Goal: Task Accomplishment & Management: Use online tool/utility

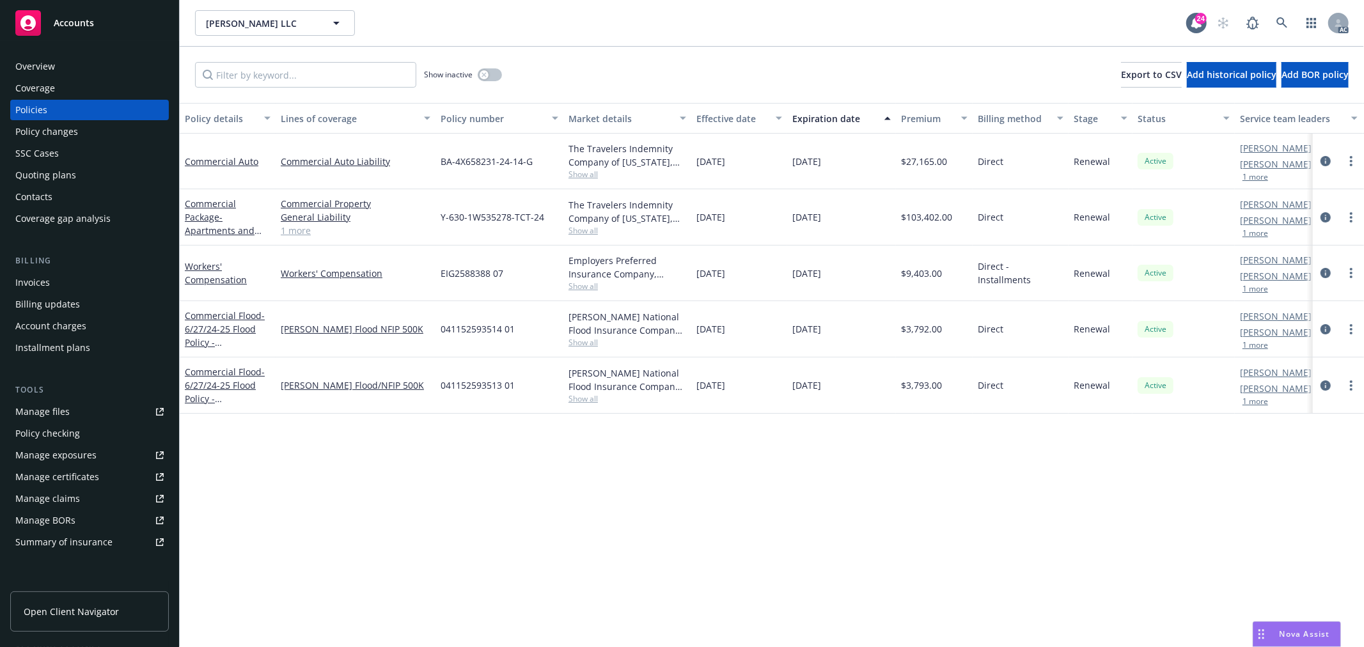
click at [61, 410] on div "Manage files" at bounding box center [42, 412] width 54 height 20
click at [299, 232] on link "1 more" at bounding box center [356, 230] width 150 height 13
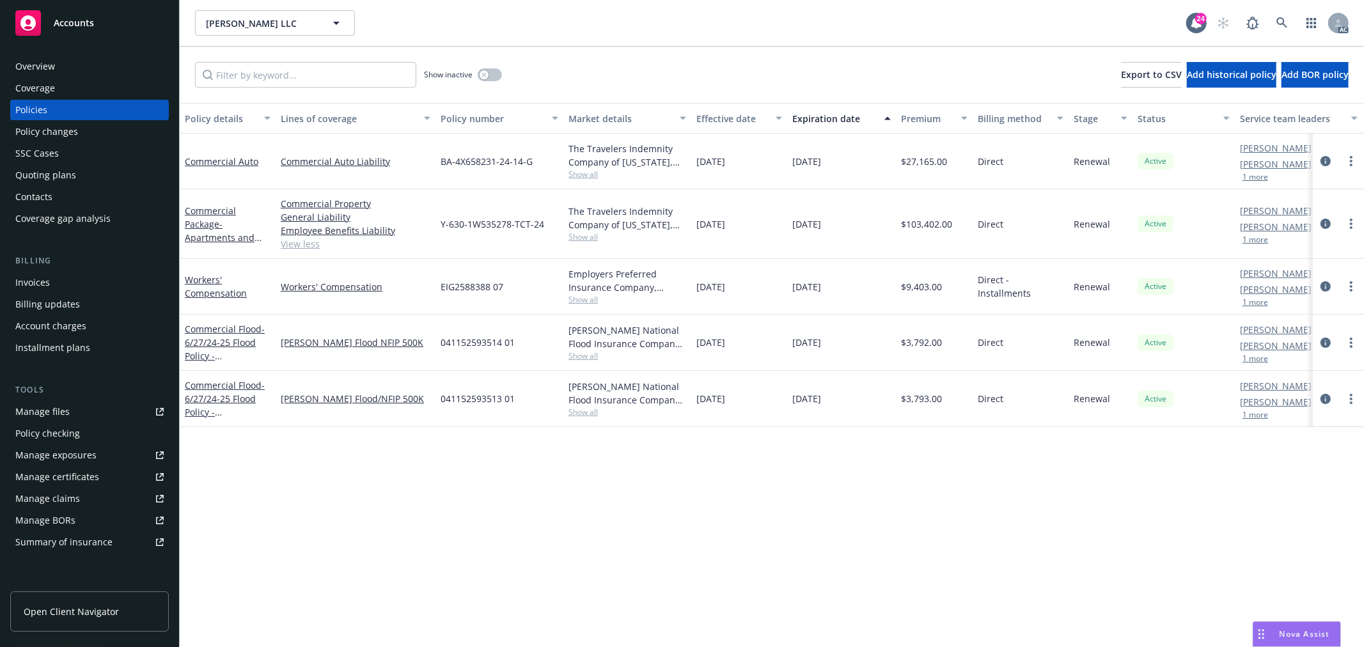
click at [587, 175] on span "Show all" at bounding box center [628, 174] width 118 height 11
click at [732, 531] on div "Policy details Lines of coverage Policy number Market details Effective date Ex…" at bounding box center [772, 375] width 1185 height 544
click at [581, 235] on span "Show all" at bounding box center [628, 237] width 118 height 11
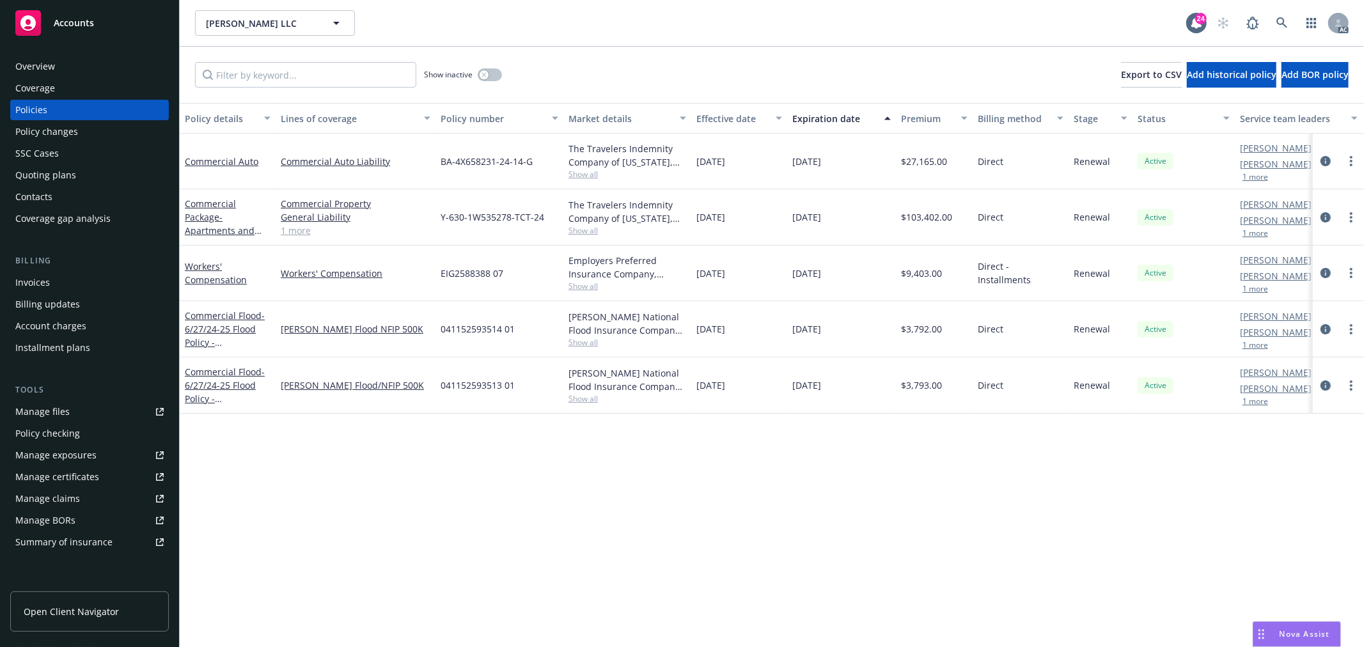
click at [65, 65] on div "Overview" at bounding box center [89, 66] width 148 height 20
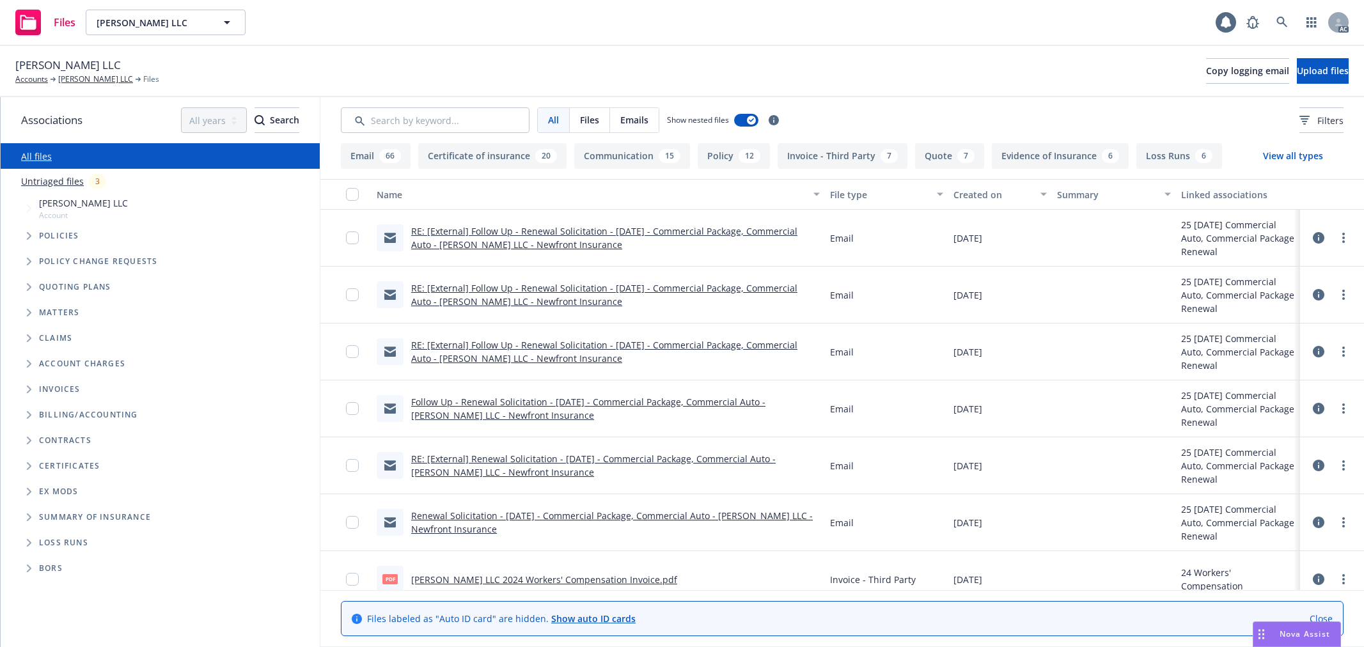
click at [468, 122] on input "Search by keyword..." at bounding box center [435, 120] width 189 height 26
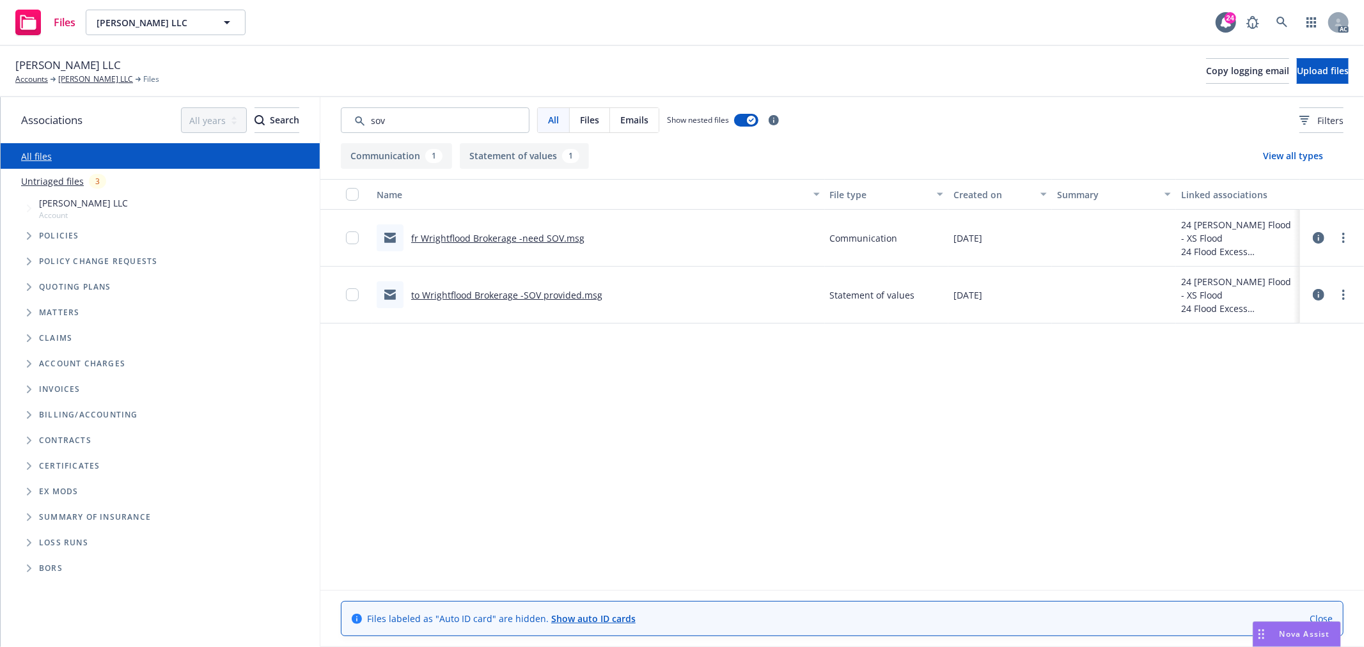
type input "sov"
click at [481, 296] on link "to Wrightflood Brokerage -SOV provided.msg" at bounding box center [506, 295] width 191 height 12
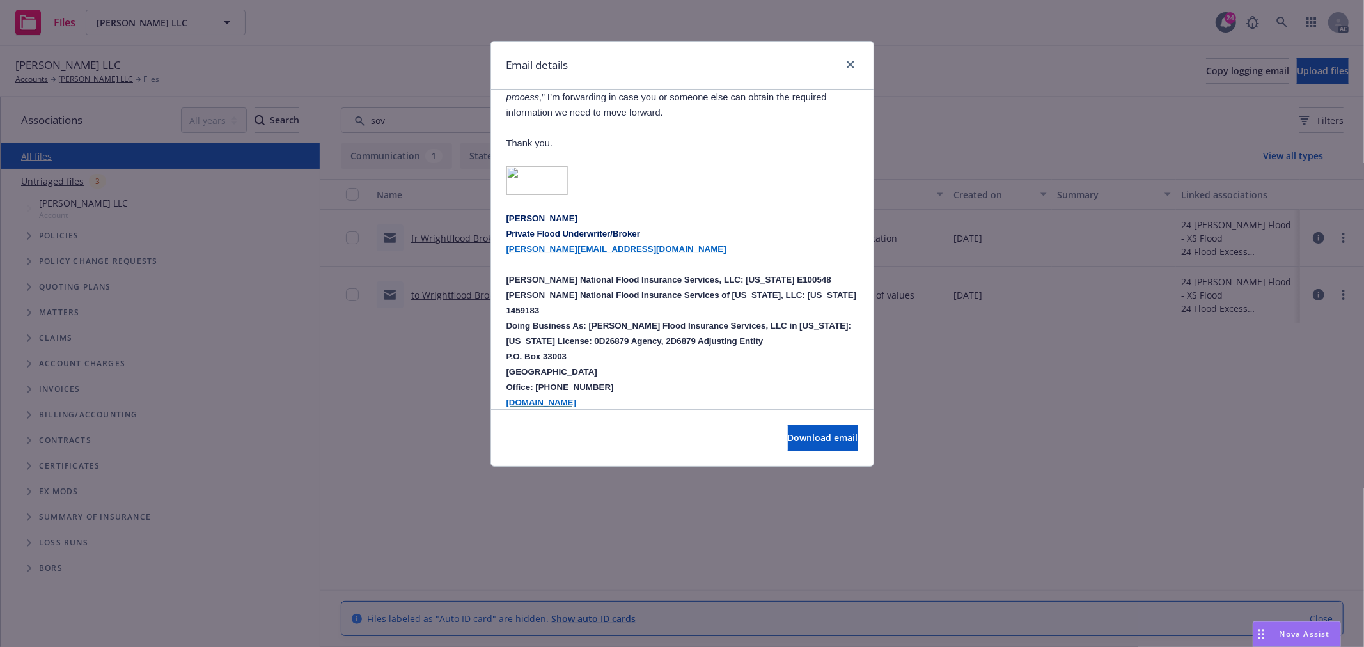
scroll to position [995, 0]
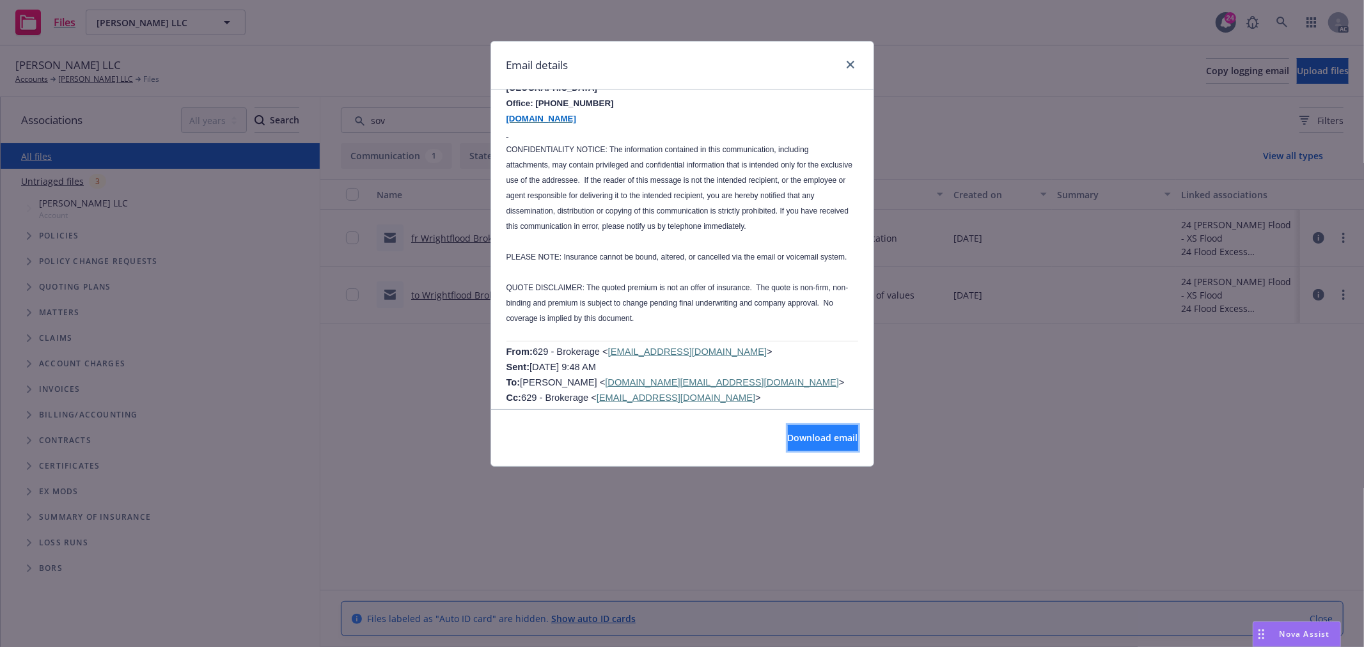
click at [788, 439] on span "Download email" at bounding box center [823, 438] width 70 height 12
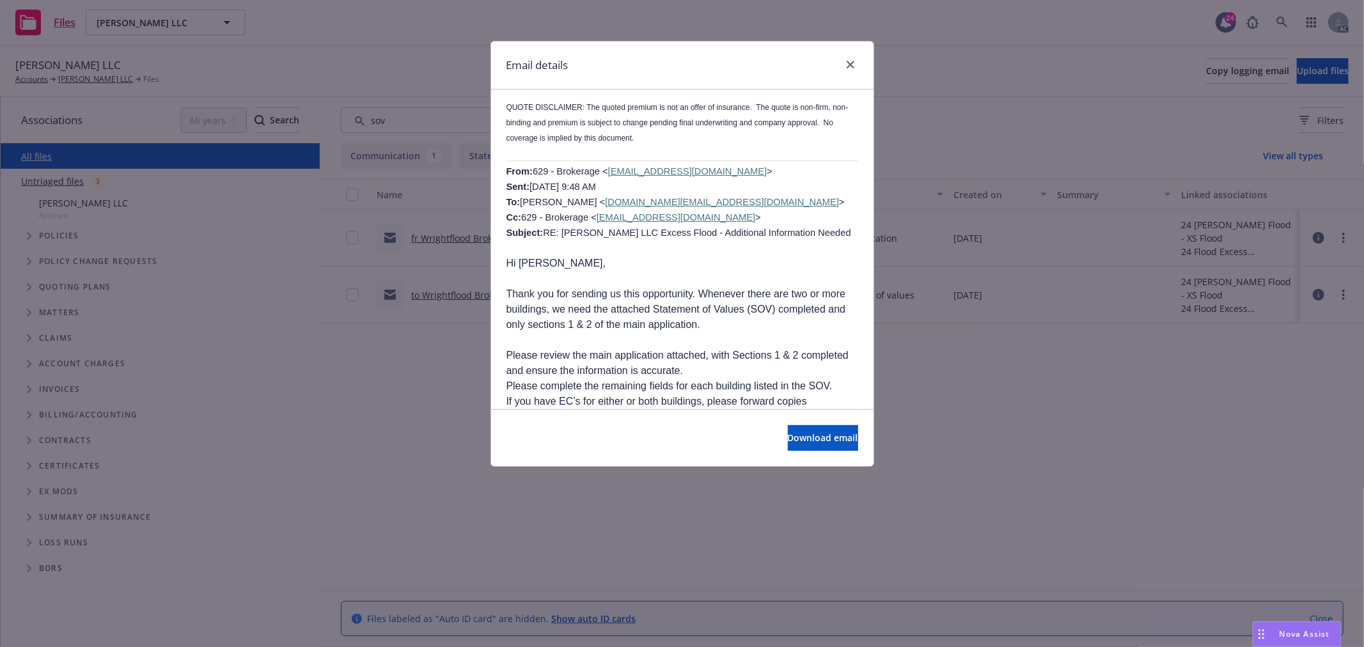
scroll to position [1208, 0]
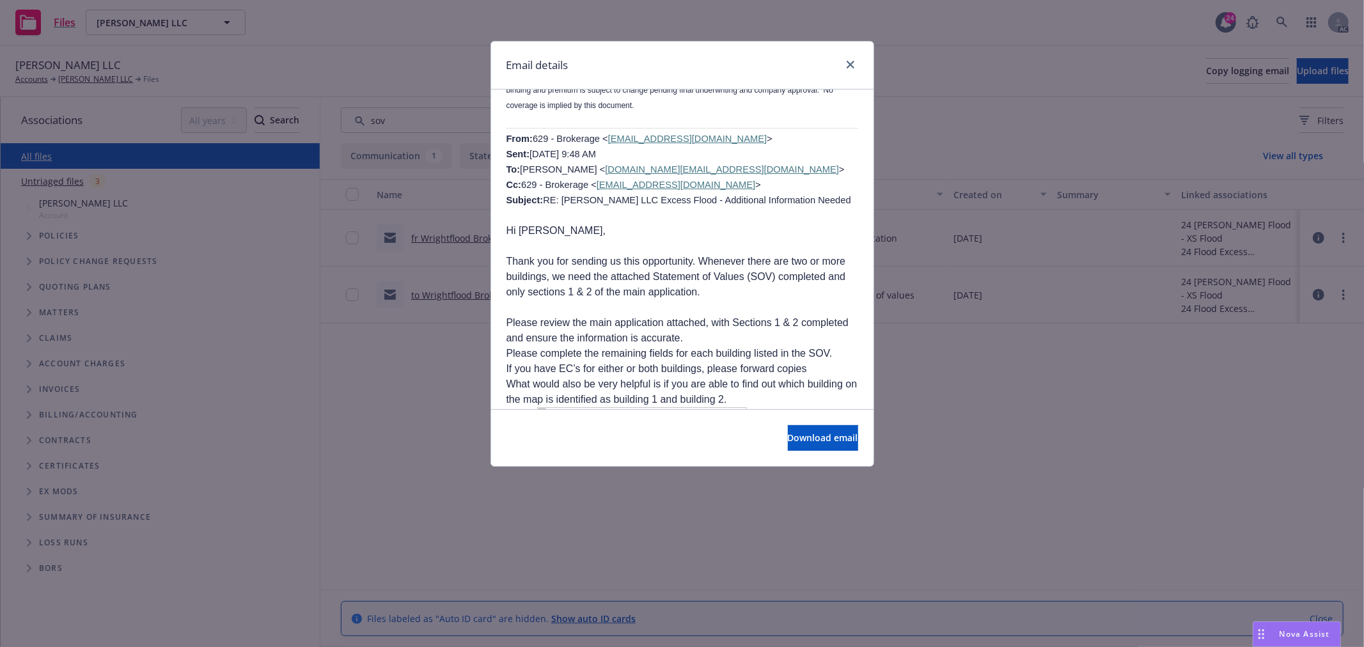
click at [398, 399] on div "Email details RE: [PERSON_NAME] LLC Excess Flood - Additional Information Neede…" at bounding box center [682, 323] width 1364 height 647
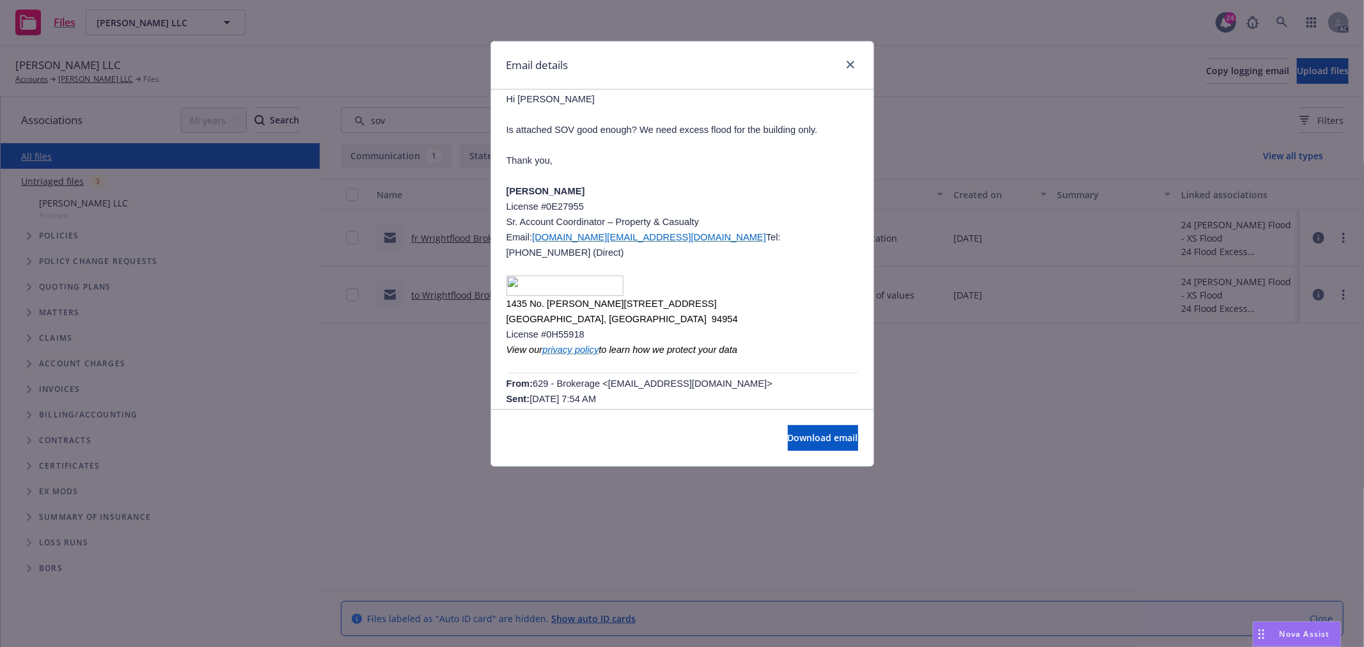
scroll to position [0, 0]
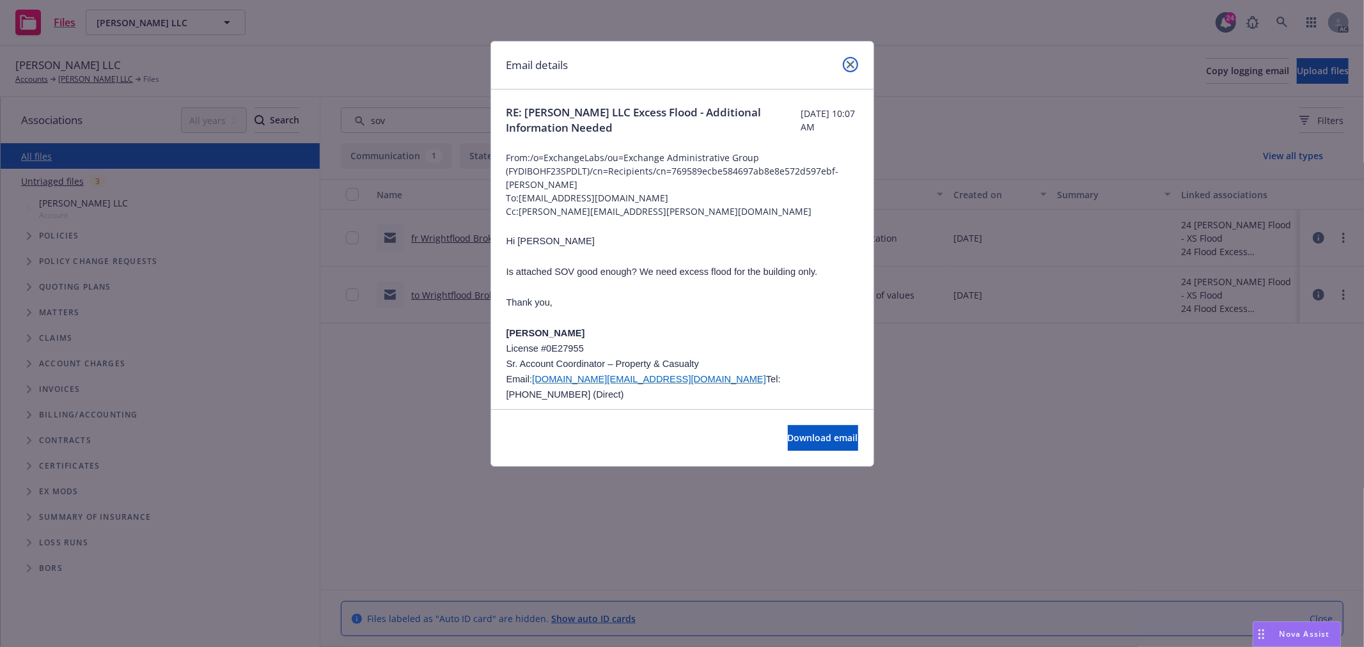
click at [853, 59] on link "close" at bounding box center [850, 64] width 15 height 15
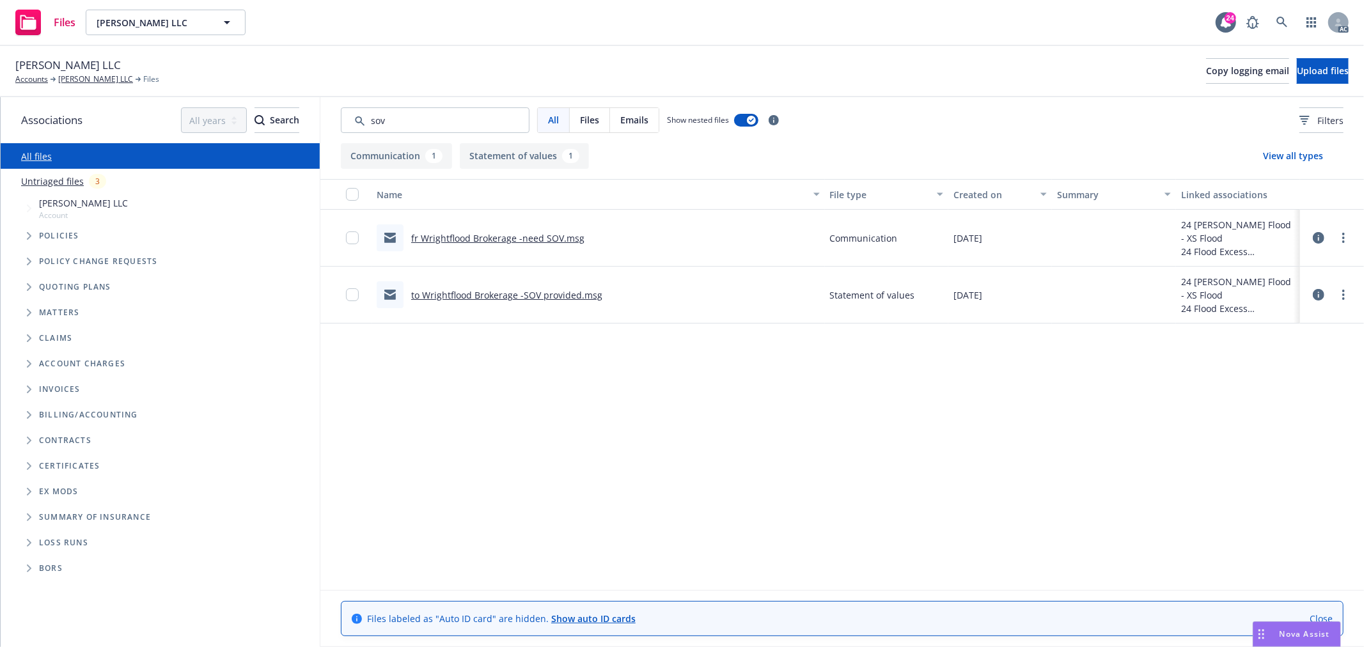
click at [517, 162] on button "Statement of values 1" at bounding box center [524, 156] width 129 height 26
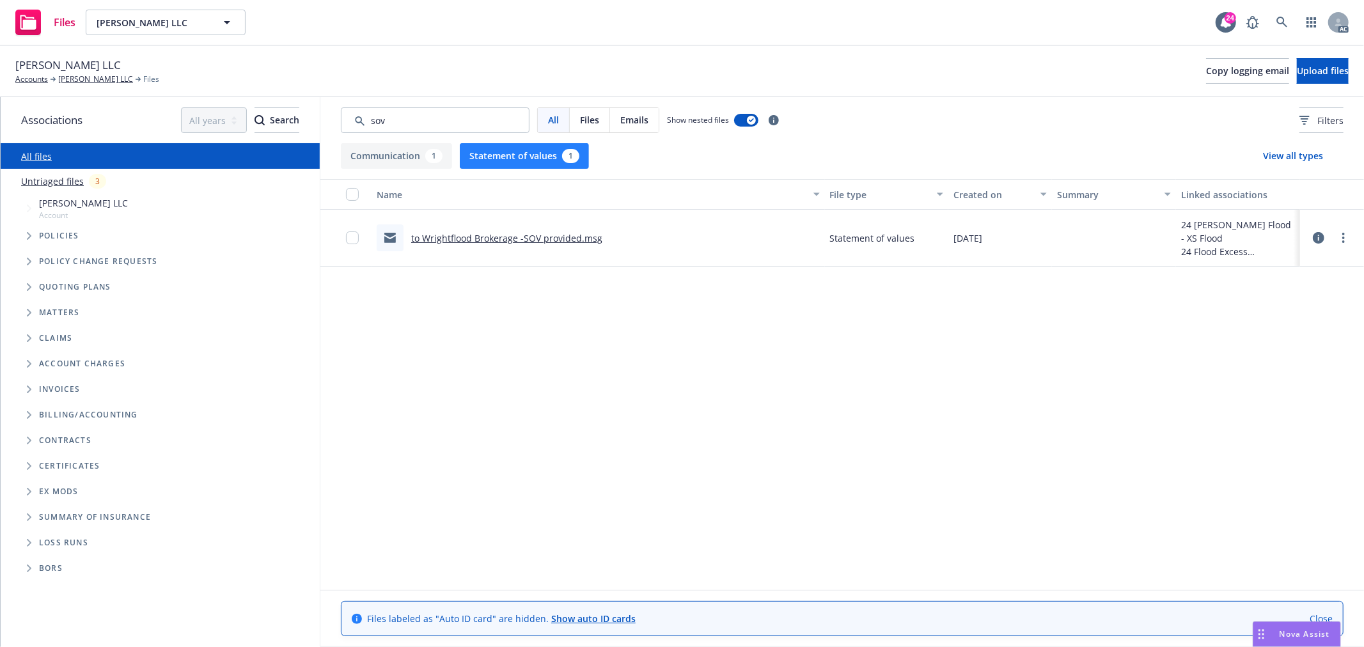
click at [404, 159] on button "Communication 1" at bounding box center [396, 156] width 111 height 26
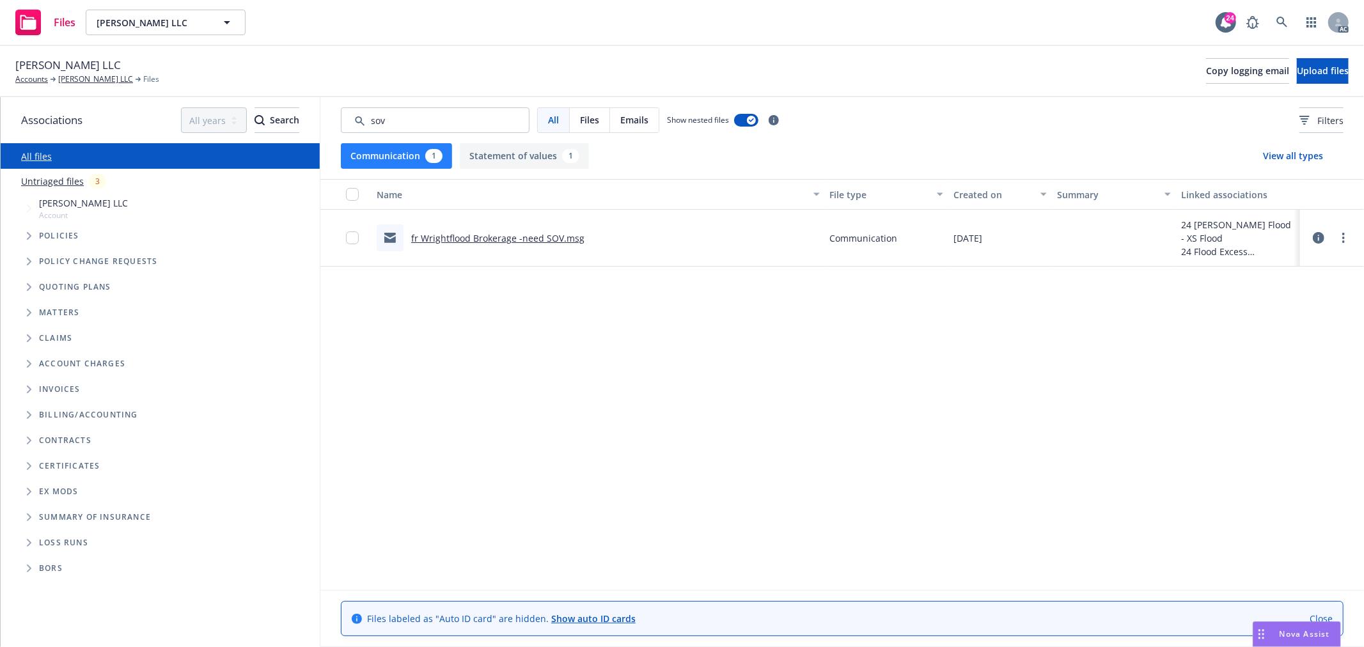
click at [418, 152] on button "Communication 1" at bounding box center [396, 156] width 111 height 26
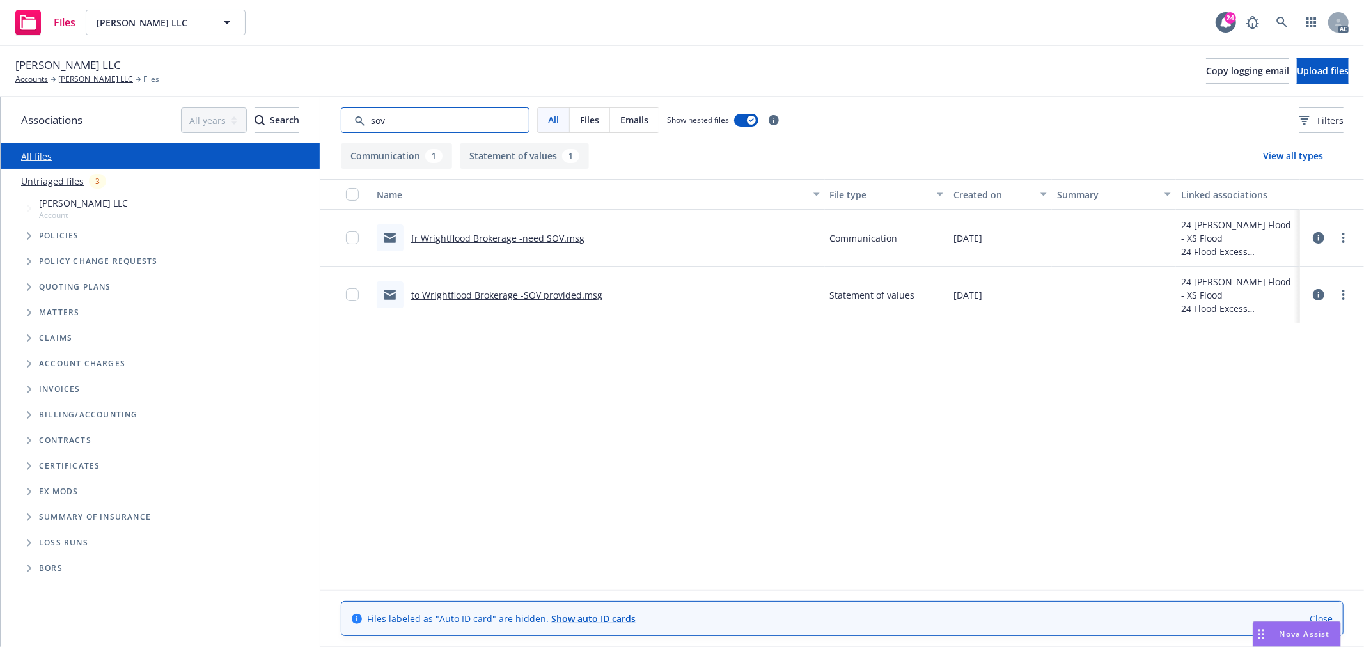
click at [429, 120] on input "Search by keyword..." at bounding box center [435, 120] width 189 height 26
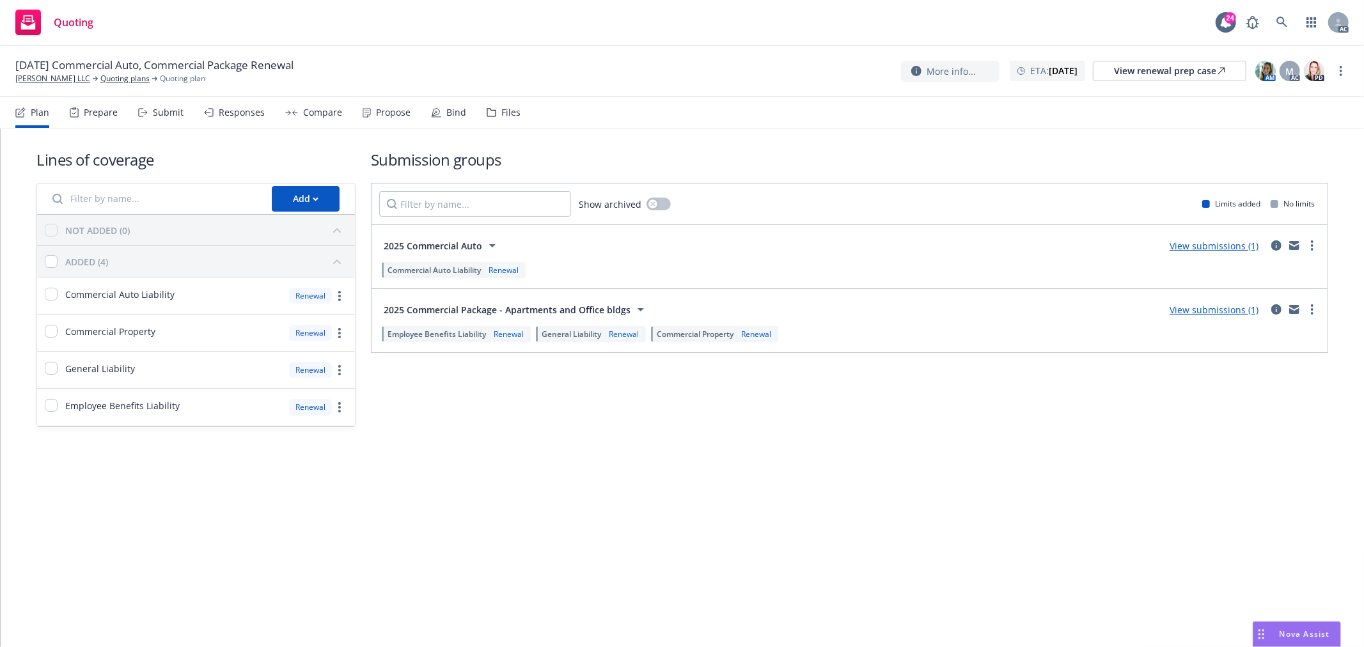
drag, startPoint x: 158, startPoint y: 111, endPoint x: 263, endPoint y: 122, distance: 105.5
click at [158, 111] on div "Submit" at bounding box center [168, 112] width 31 height 10
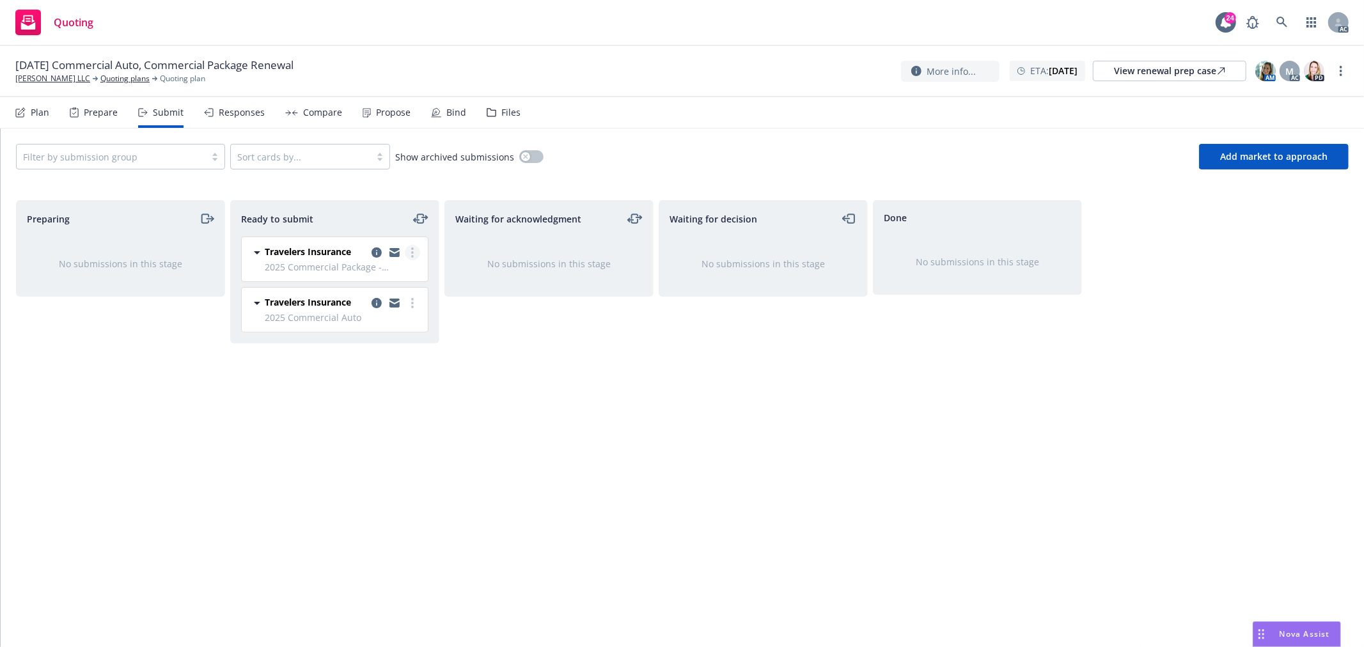
click at [413, 254] on icon "more" at bounding box center [412, 253] width 3 height 10
click at [387, 309] on span "Log acknowledgement" at bounding box center [355, 305] width 126 height 12
click at [413, 255] on icon "more" at bounding box center [412, 253] width 3 height 10
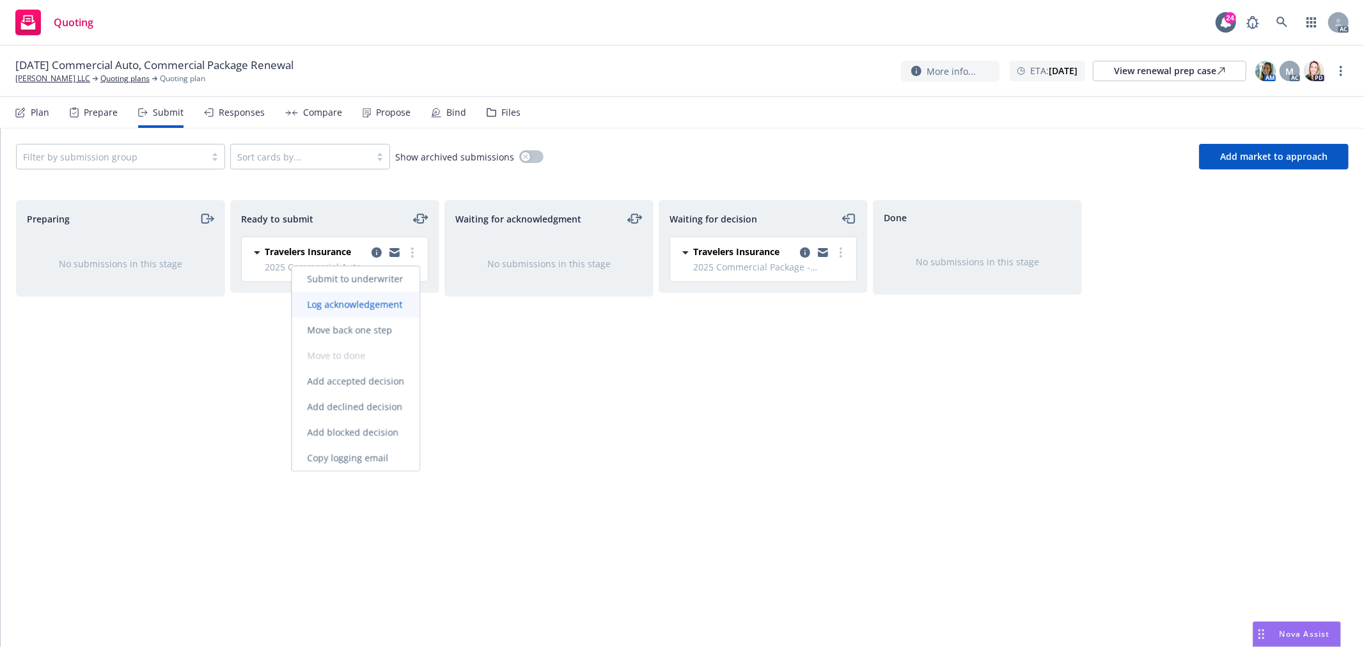
click at [384, 304] on span "Log acknowledgement" at bounding box center [355, 305] width 126 height 12
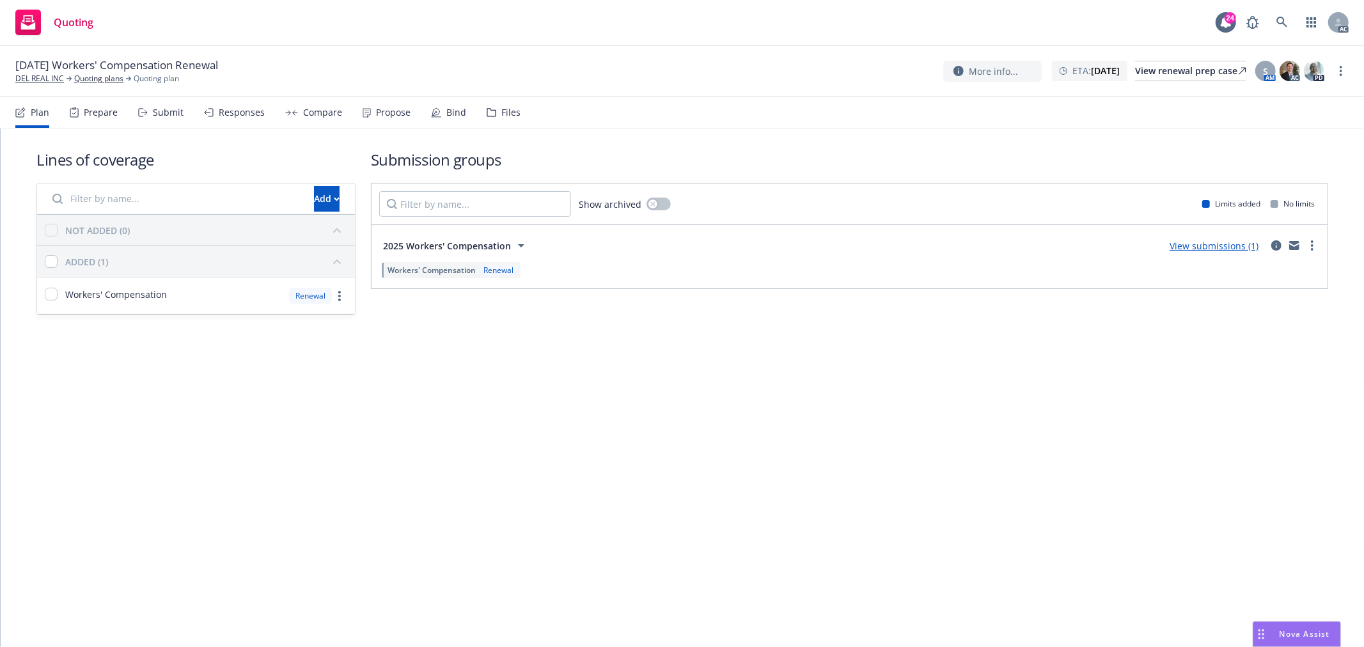
click at [162, 113] on div "Submit" at bounding box center [168, 112] width 31 height 10
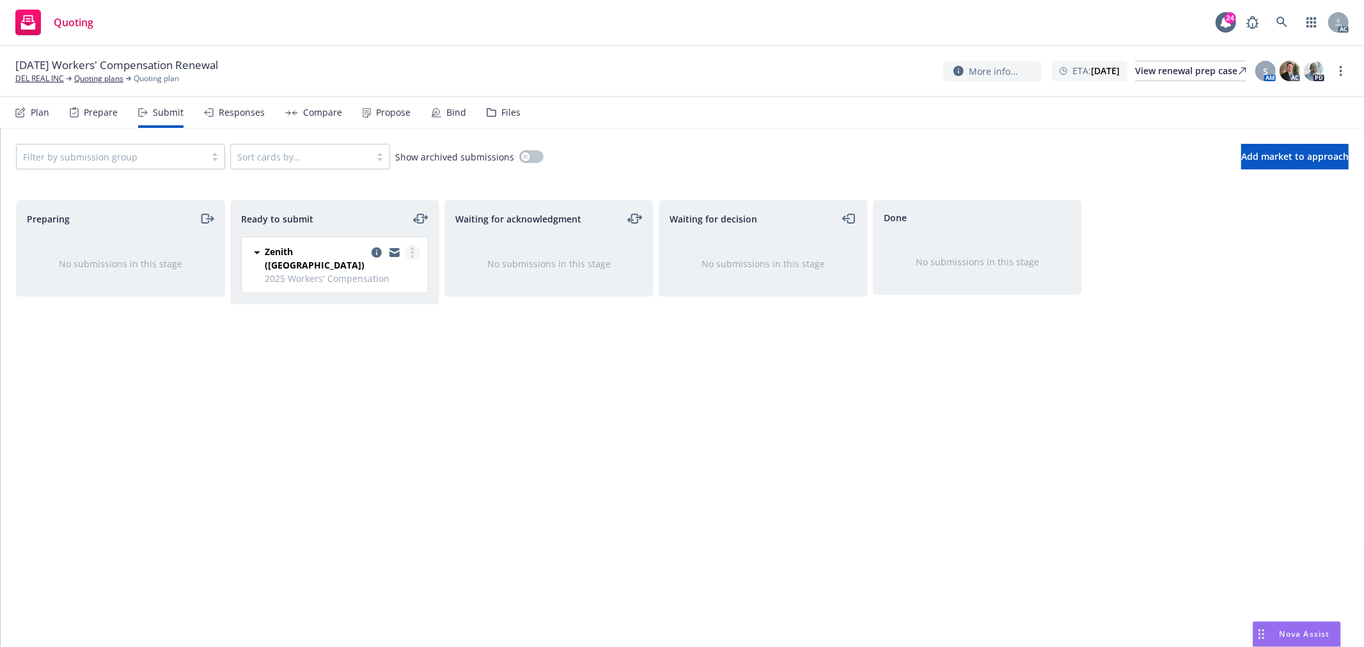
click at [412, 248] on circle "more" at bounding box center [412, 249] width 3 height 3
click at [375, 307] on span "Log acknowledgement" at bounding box center [355, 305] width 126 height 12
